Goal: Find specific page/section: Find specific page/section

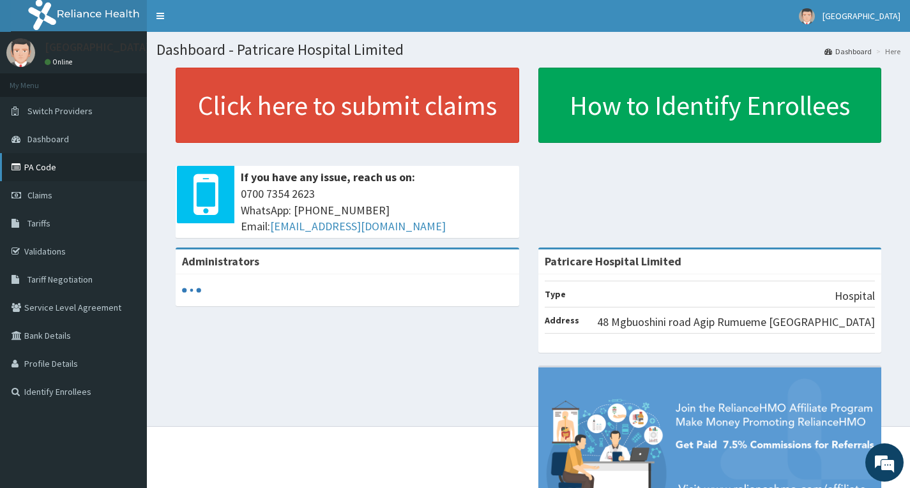
click at [94, 165] on link "PA Code" at bounding box center [73, 167] width 147 height 28
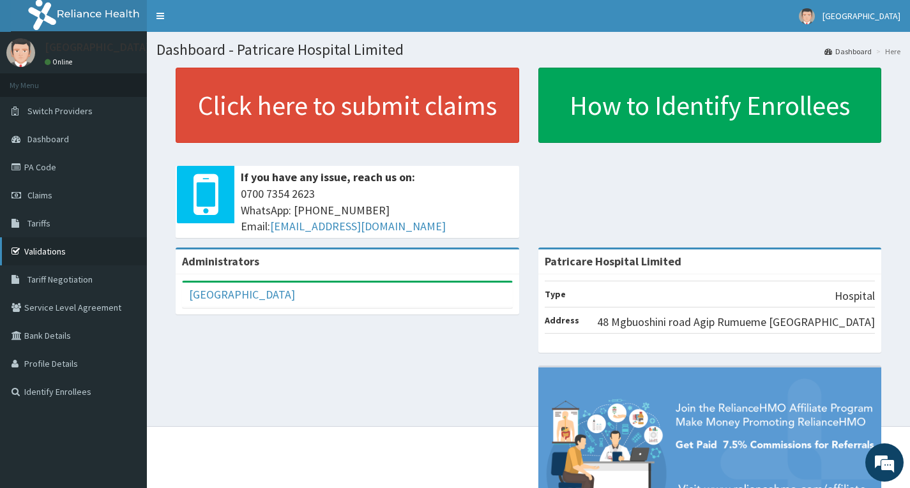
click at [75, 259] on link "Validations" at bounding box center [73, 251] width 147 height 28
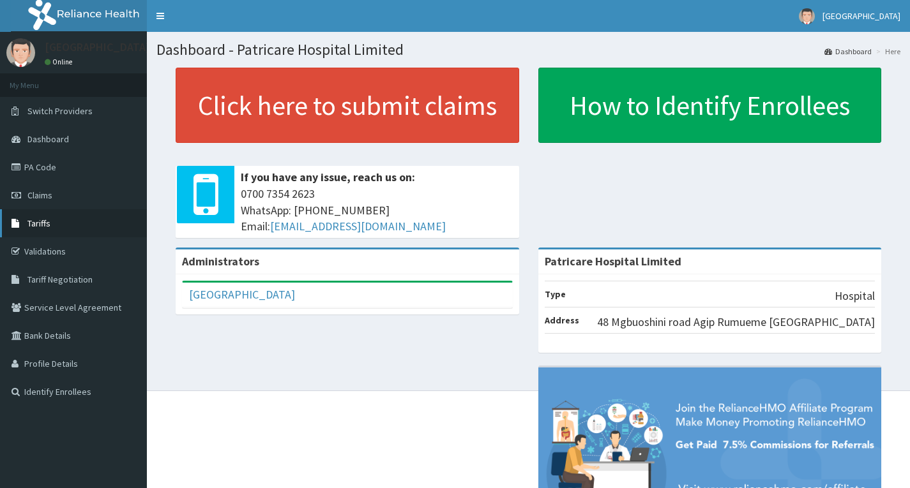
click at [41, 224] on span "Tariffs" at bounding box center [38, 223] width 23 height 11
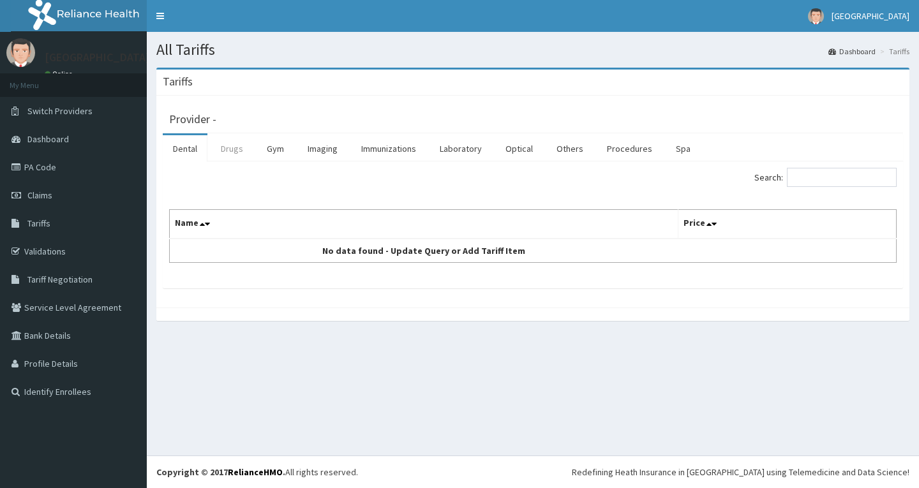
click at [233, 158] on link "Drugs" at bounding box center [232, 148] width 43 height 27
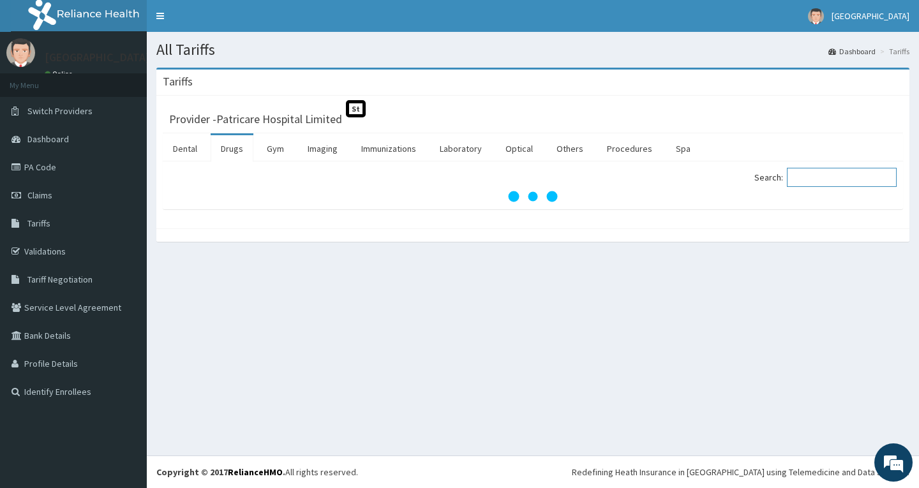
click at [859, 183] on input "Search:" at bounding box center [842, 177] width 110 height 19
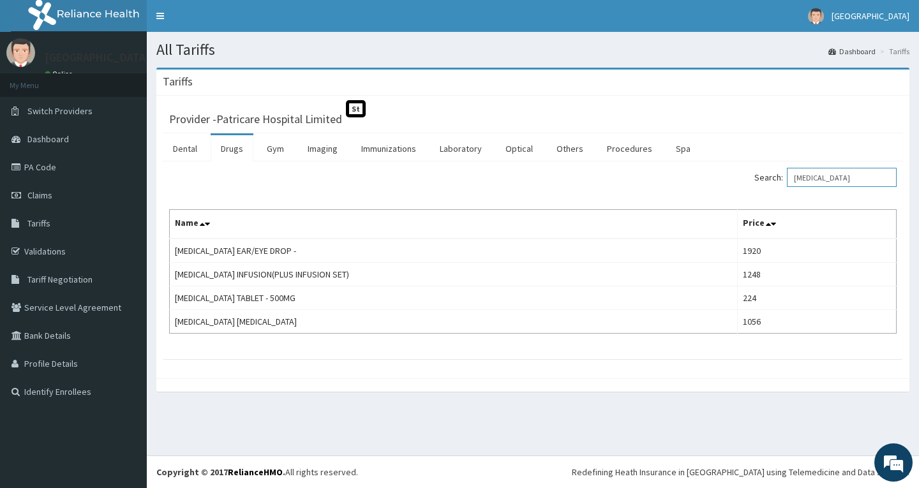
type input "[MEDICAL_DATA]"
